Goal: Browse casually

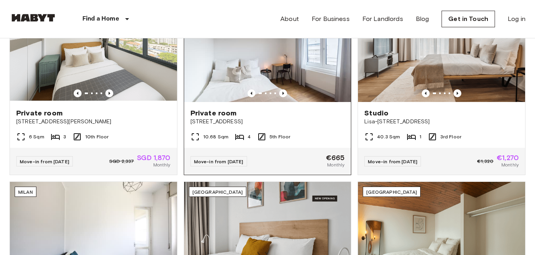
scroll to position [311, 0]
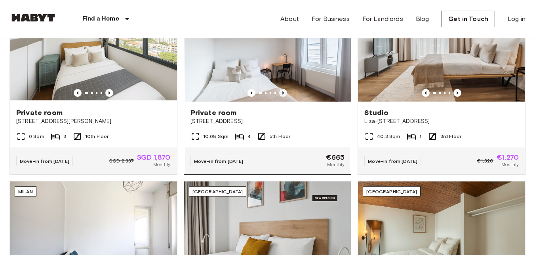
click at [282, 92] on icon "Previous image" at bounding box center [283, 93] width 8 height 8
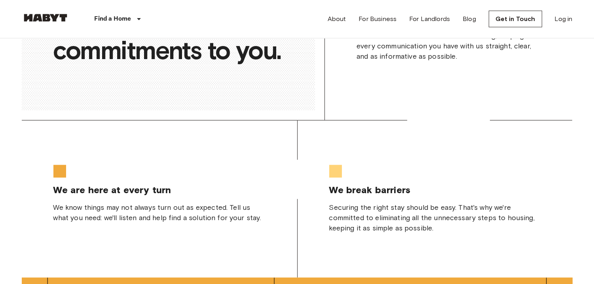
scroll to position [1550, 0]
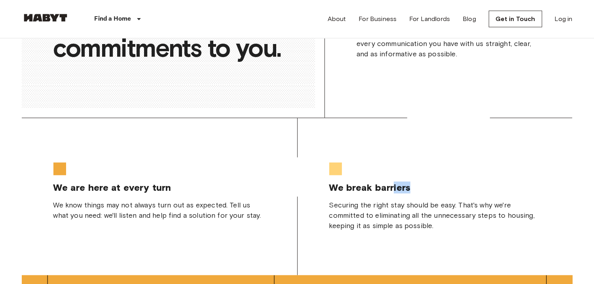
drag, startPoint x: 415, startPoint y: 131, endPoint x: 392, endPoint y: 158, distance: 34.9
click at [392, 158] on div "We break barriers Securing the right stay should be easy. That's why we're comm…" at bounding box center [436, 196] width 276 height 157
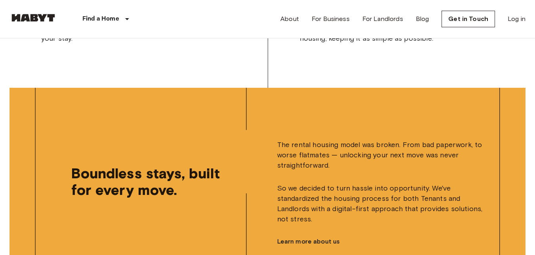
scroll to position [2144, 0]
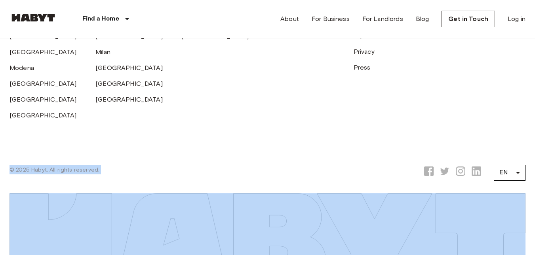
drag, startPoint x: 6, startPoint y: 192, endPoint x: 208, endPoint y: 234, distance: 206.5
click at [208, 234] on footer "Locations [GEOGRAPHIC_DATA] [GEOGRAPHIC_DATA] [GEOGRAPHIC_DATA] [GEOGRAPHIC_DAT…" at bounding box center [267, 78] width 535 height 353
click at [267, 214] on img at bounding box center [268, 225] width 516 height 62
click at [157, 228] on img at bounding box center [268, 225] width 516 height 62
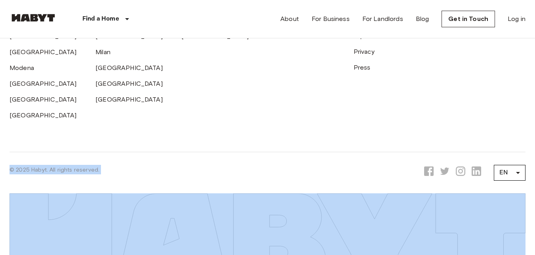
click at [171, 199] on img at bounding box center [268, 225] width 516 height 62
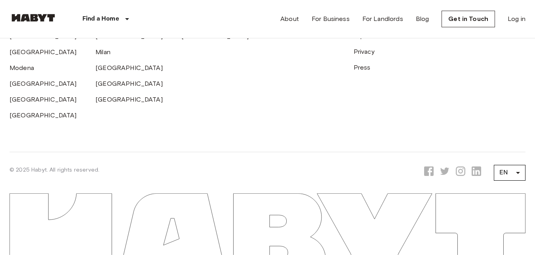
click at [223, 128] on div "Locations [GEOGRAPHIC_DATA] [GEOGRAPHIC_DATA] [GEOGRAPHIC_DATA] [GEOGRAPHIC_DAT…" at bounding box center [268, 27] width 516 height 250
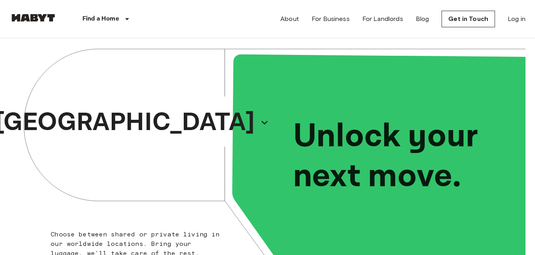
scroll to position [0, 0]
